Goal: Task Accomplishment & Management: Manage account settings

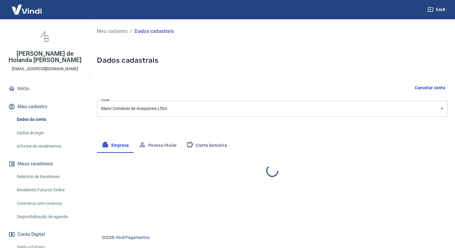
select select "RJ"
select select "business"
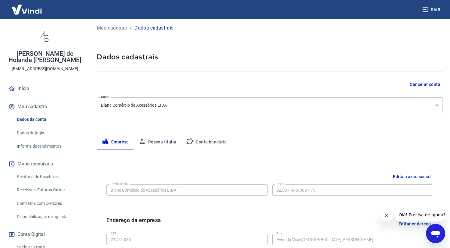
scroll to position [12, 0]
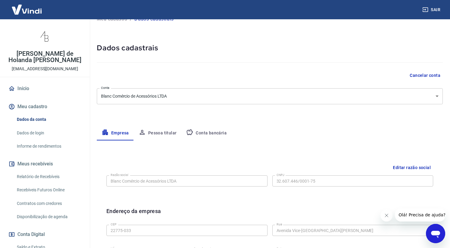
click at [211, 134] on button "Conta bancária" at bounding box center [206, 133] width 50 height 14
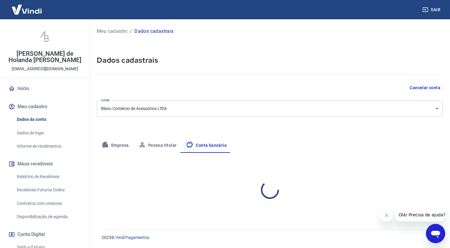
scroll to position [0, 0]
select select "1"
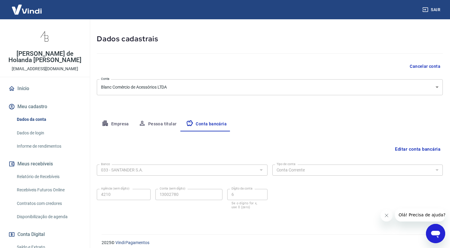
scroll to position [26, 0]
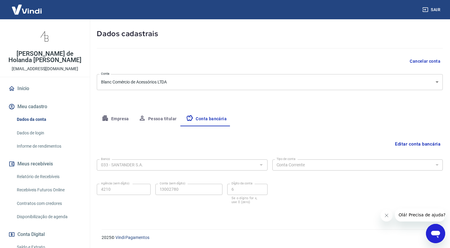
click at [181, 173] on div "Banco 033 - SANTANDER S.A. Banco Tipo de conta Conta Corrente Conta Poupança Ti…" at bounding box center [270, 181] width 346 height 48
click at [423, 144] on button "Editar conta bancária" at bounding box center [418, 143] width 50 height 11
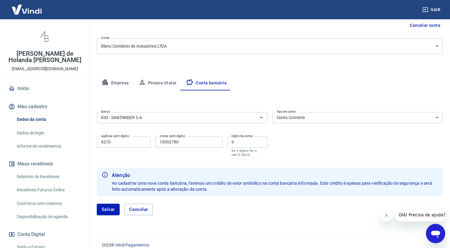
scroll to position [70, 0]
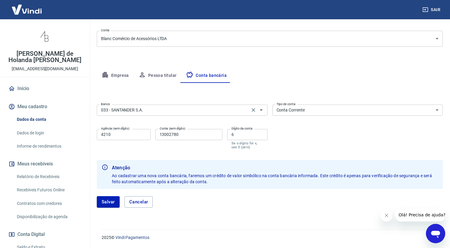
click at [171, 109] on input "033 - SANTANDER S.A." at bounding box center [174, 110] width 150 height 8
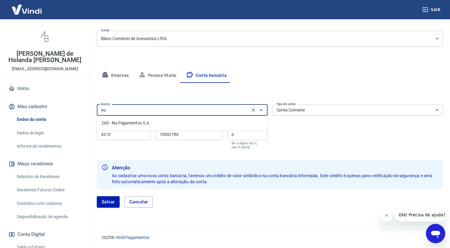
click at [171, 121] on li "260 - Nu Pagamentos S.A." at bounding box center [182, 123] width 171 height 10
type input "260 - Nu Pagamentos S.A."
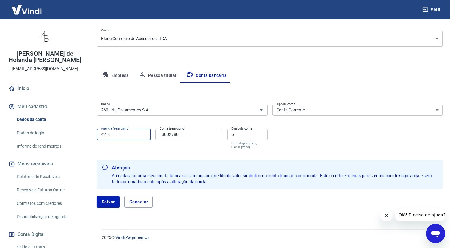
drag, startPoint x: 111, startPoint y: 134, endPoint x: 77, endPoint y: 132, distance: 34.4
click at [79, 132] on div "Sair [PERSON_NAME] de Holanda [PERSON_NAME] [EMAIL_ADDRESS][DOMAIN_NAME] Início…" at bounding box center [225, 54] width 450 height 248
type input "0001"
drag, startPoint x: 202, startPoint y: 135, endPoint x: 82, endPoint y: 135, distance: 119.1
click at [83, 135] on div "Sair [PERSON_NAME] de Holanda [PERSON_NAME] [EMAIL_ADDRESS][DOMAIN_NAME] Início…" at bounding box center [225, 54] width 450 height 248
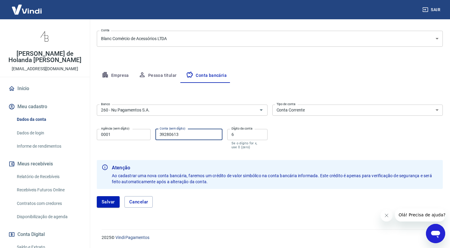
type input "39280613"
drag, startPoint x: 240, startPoint y: 134, endPoint x: 201, endPoint y: 133, distance: 39.7
click at [201, 133] on div "Agência (sem dígito) 0001 Agência (sem dígito) Conta (sem dígito) 39280613 Cont…" at bounding box center [182, 138] width 171 height 24
click at [322, 143] on div "Banco 260 - Nu Pagamentos S.A. Banco Tipo de conta Conta Corrente Conta Poupanç…" at bounding box center [270, 126] width 346 height 48
click at [168, 134] on input "39280613" at bounding box center [189, 134] width 67 height 11
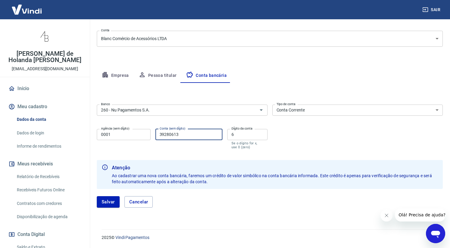
click at [293, 146] on div "Banco 260 - Nu Pagamentos S.A. Banco Tipo de conta Conta Corrente Conta Poupanç…" at bounding box center [270, 126] width 346 height 48
click at [110, 202] on button "Salvar" at bounding box center [108, 201] width 23 height 11
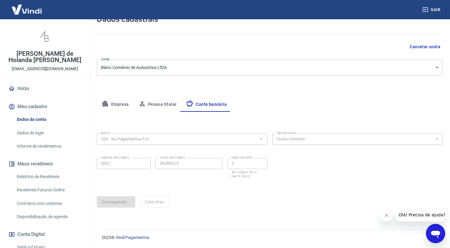
scroll to position [0, 0]
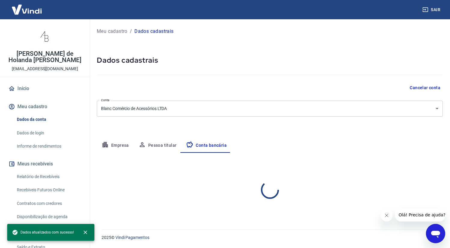
select select "1"
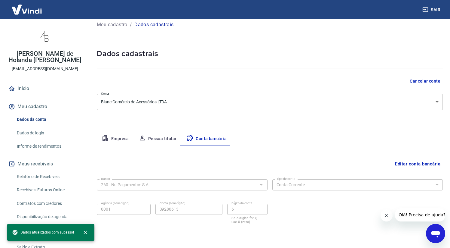
scroll to position [26, 0]
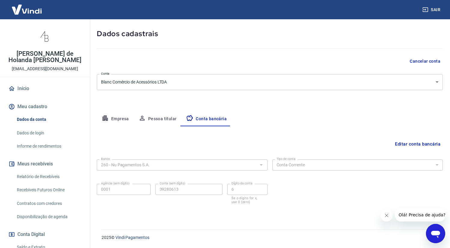
click at [165, 120] on button "Pessoa titular" at bounding box center [158, 119] width 48 height 14
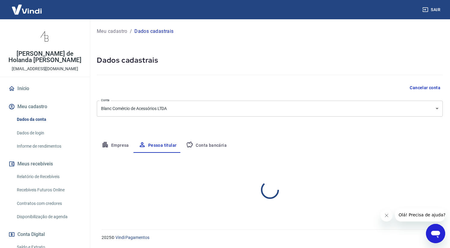
scroll to position [0, 0]
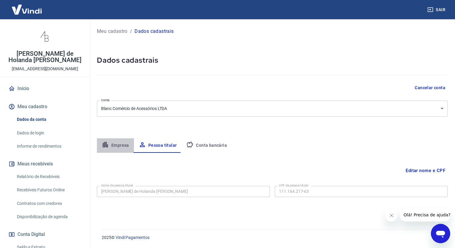
click at [118, 145] on button "Empresa" at bounding box center [115, 145] width 37 height 14
select select "RJ"
select select "business"
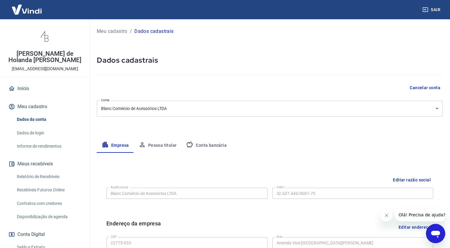
click at [206, 148] on button "Conta bancária" at bounding box center [206, 145] width 50 height 14
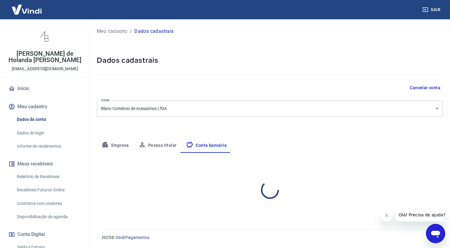
select select "1"
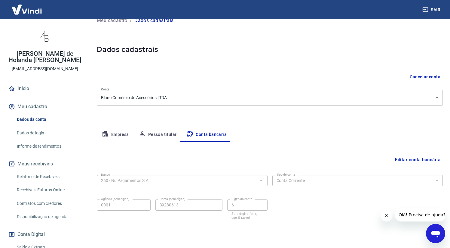
scroll to position [12, 0]
